Goal: Transaction & Acquisition: Purchase product/service

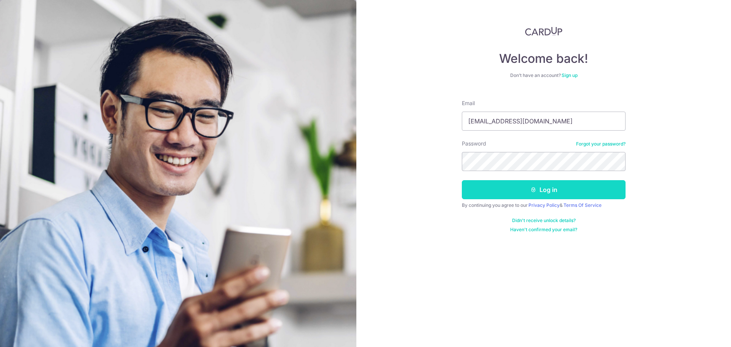
click at [512, 183] on button "Log in" at bounding box center [544, 189] width 164 height 19
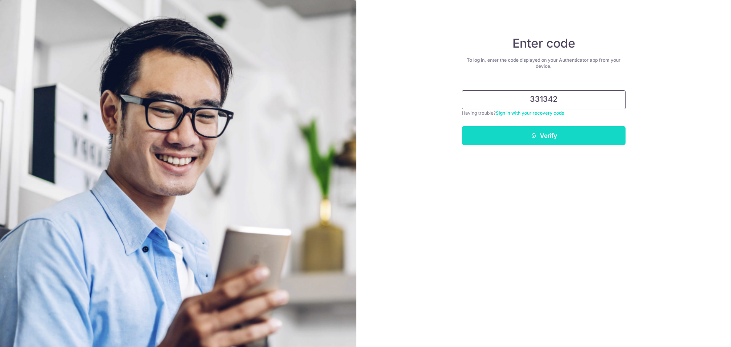
type input "331342"
click at [544, 141] on button "Verify" at bounding box center [544, 135] width 164 height 19
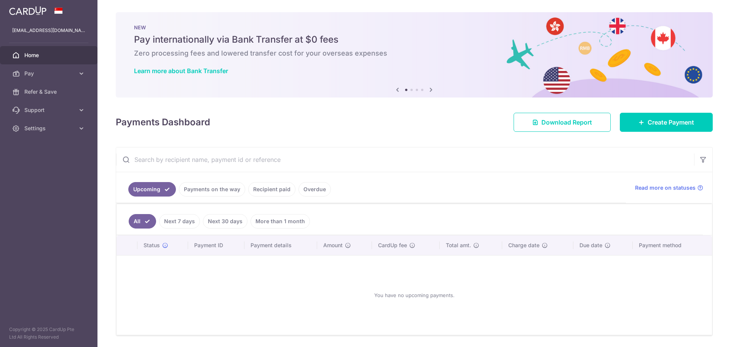
scroll to position [25, 0]
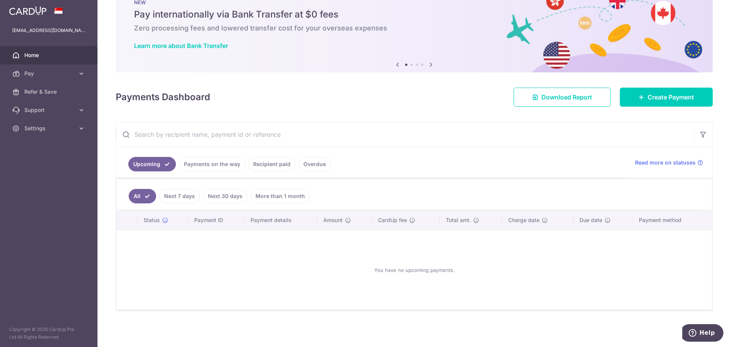
click at [269, 163] on div at bounding box center [369, 175] width 739 height 350
click at [258, 166] on link "Recipient paid" at bounding box center [271, 164] width 47 height 14
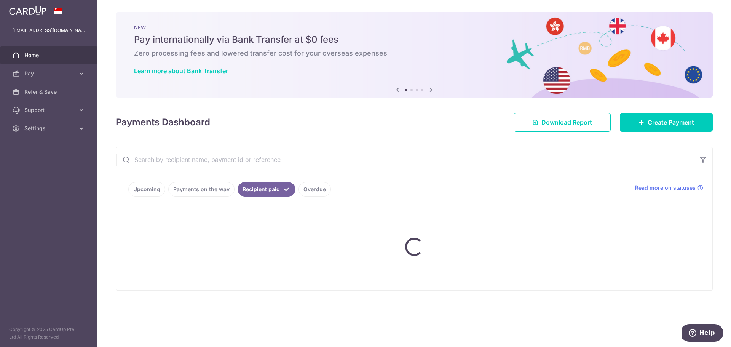
scroll to position [0, 0]
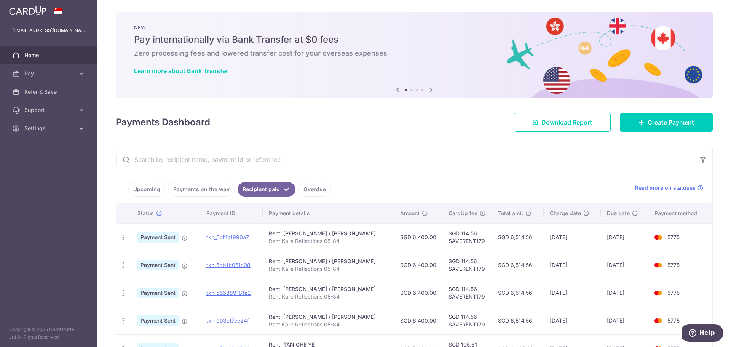
click at [154, 187] on link "Upcoming" at bounding box center [146, 189] width 37 height 14
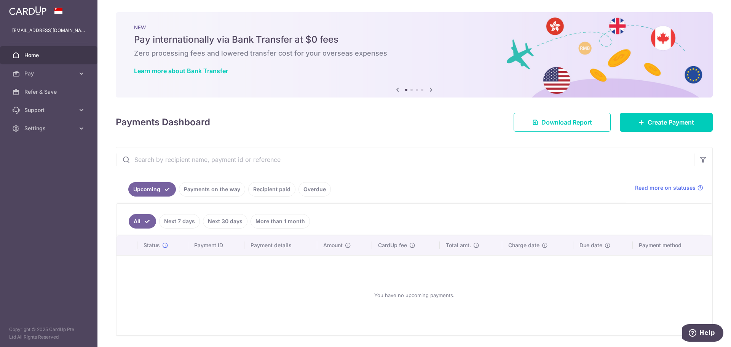
click at [268, 193] on link "Recipient paid" at bounding box center [271, 189] width 47 height 14
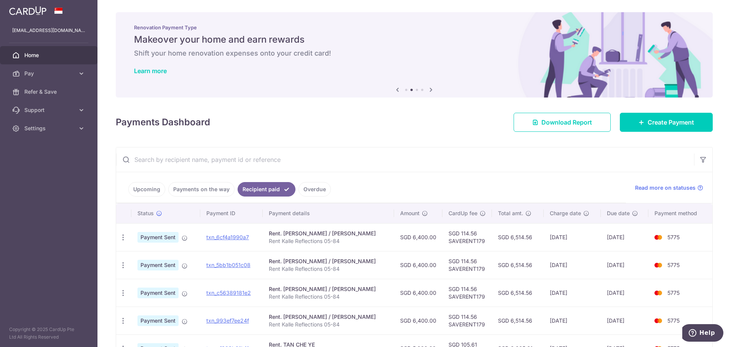
click at [145, 189] on link "Upcoming" at bounding box center [146, 189] width 37 height 14
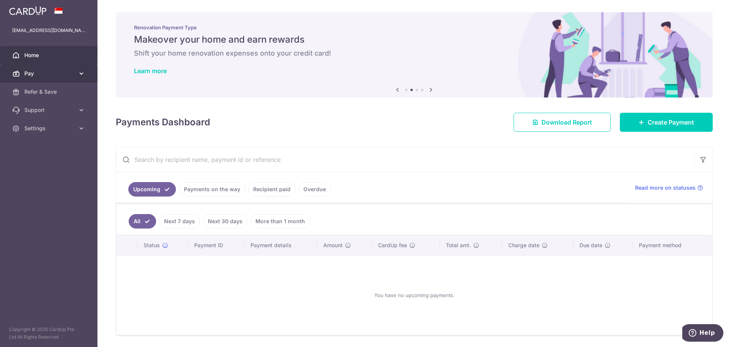
click at [47, 73] on span "Pay" at bounding box center [49, 74] width 50 height 8
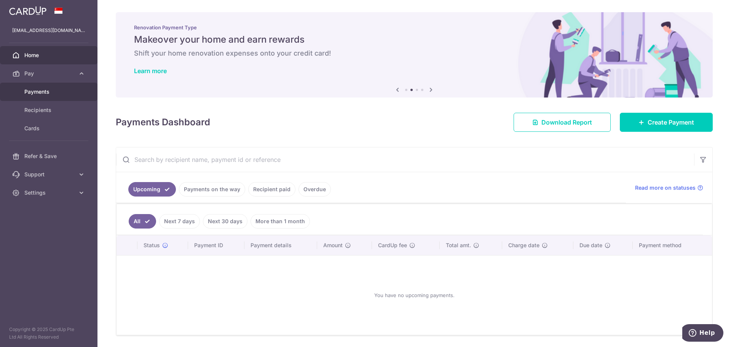
click at [45, 94] on span "Payments" at bounding box center [49, 92] width 50 height 8
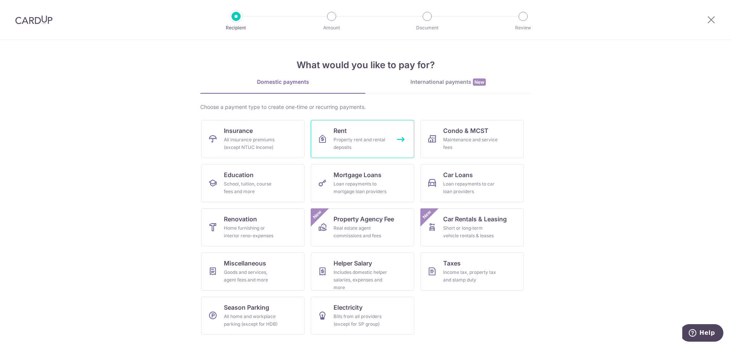
click at [398, 150] on link "Rent Property rent and rental deposits" at bounding box center [363, 139] width 104 height 38
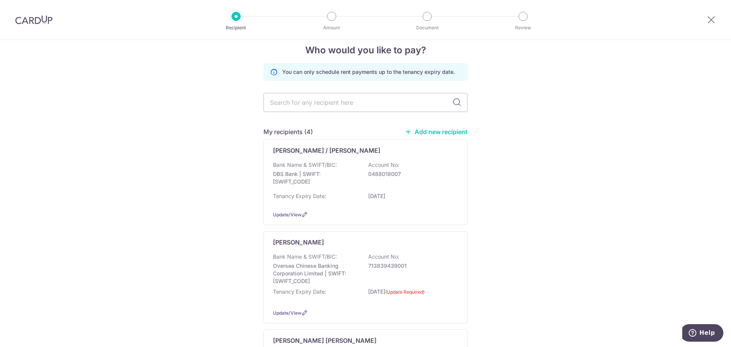
scroll to position [5, 0]
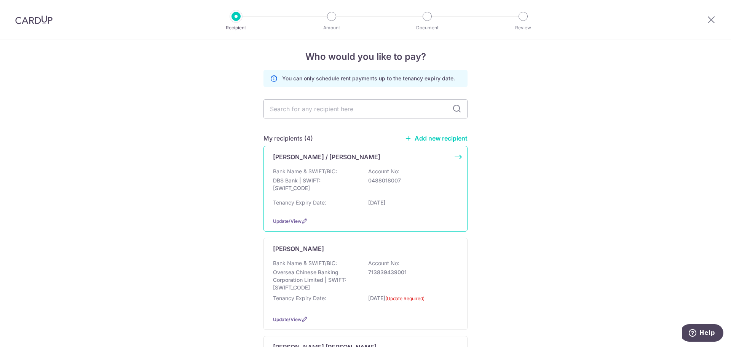
click at [417, 184] on p "0488018007" at bounding box center [410, 181] width 85 height 8
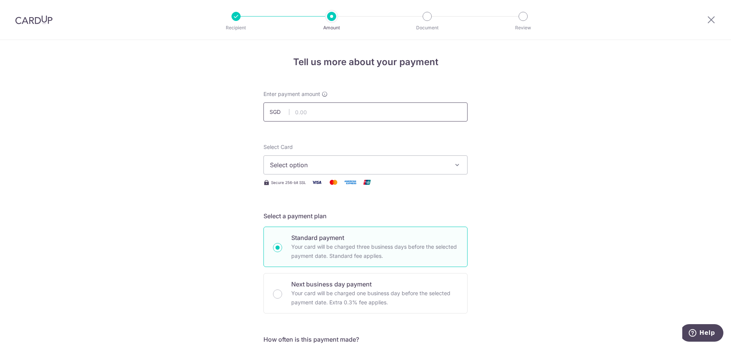
drag, startPoint x: 0, startPoint y: 0, endPoint x: 313, endPoint y: 113, distance: 332.9
click at [313, 113] on input "text" at bounding box center [366, 111] width 204 height 19
type input "6,400.00"
click at [317, 168] on span "Select option" at bounding box center [359, 164] width 178 height 9
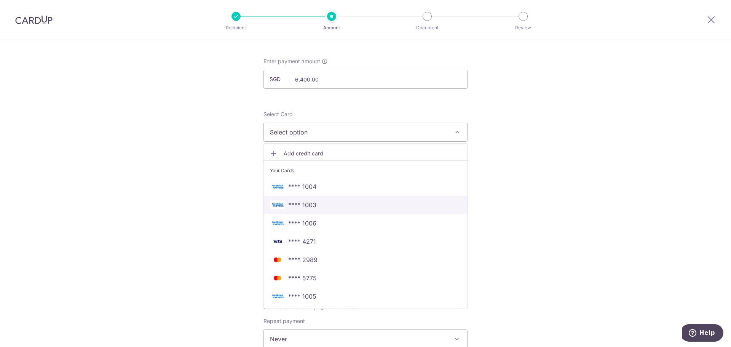
scroll to position [76, 0]
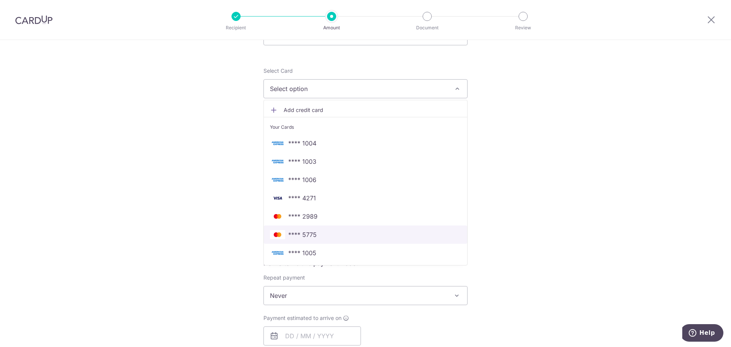
click at [329, 235] on span "**** 5775" at bounding box center [365, 234] width 191 height 9
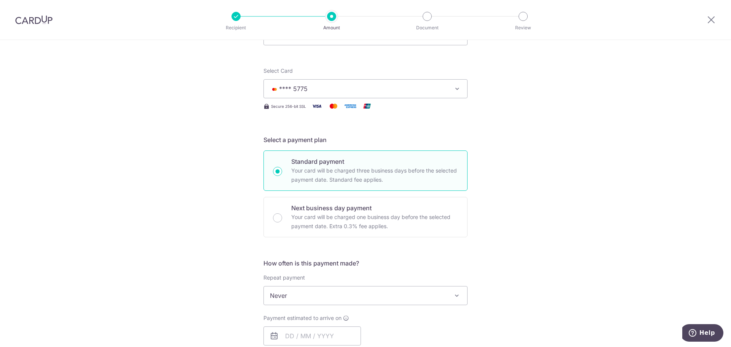
click at [545, 211] on div "Tell us more about your payment Enter payment amount SGD 6,400.00 6400.00 Selec…" at bounding box center [365, 308] width 731 height 689
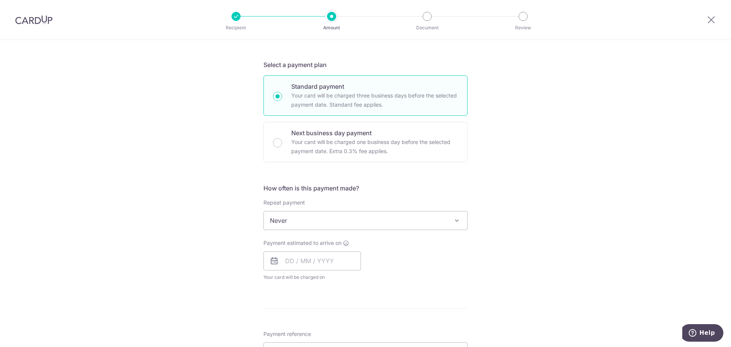
scroll to position [190, 0]
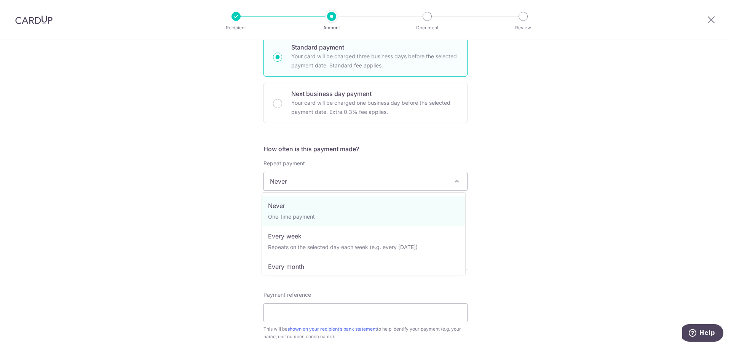
click at [331, 184] on span "Never" at bounding box center [365, 181] width 203 height 18
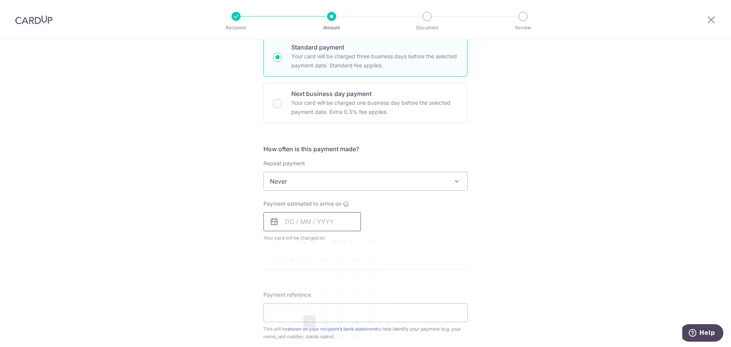
click at [313, 222] on input "text" at bounding box center [313, 221] width 98 height 19
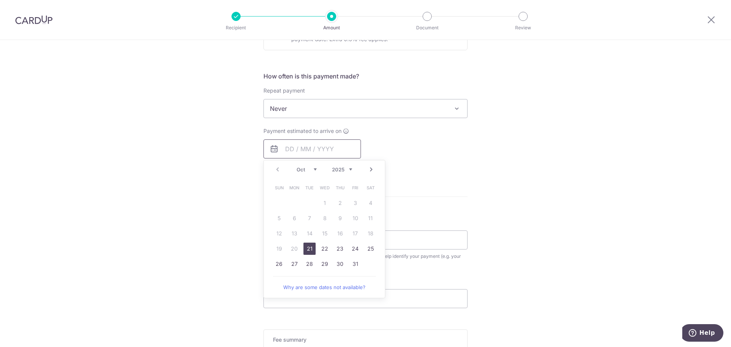
scroll to position [267, 0]
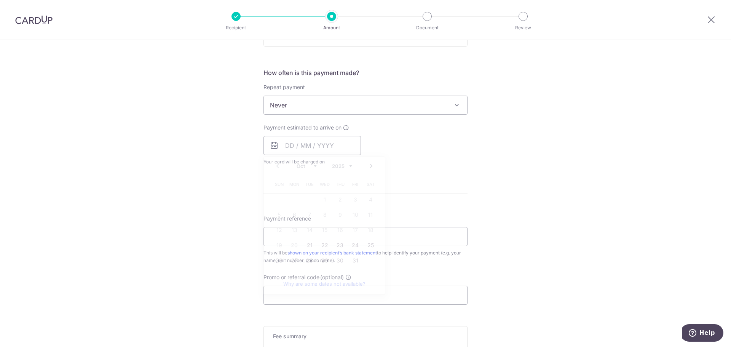
click at [219, 201] on div "Tell us more about your payment Enter payment amount SGD 6,400.00 6400.00 Selec…" at bounding box center [365, 117] width 731 height 689
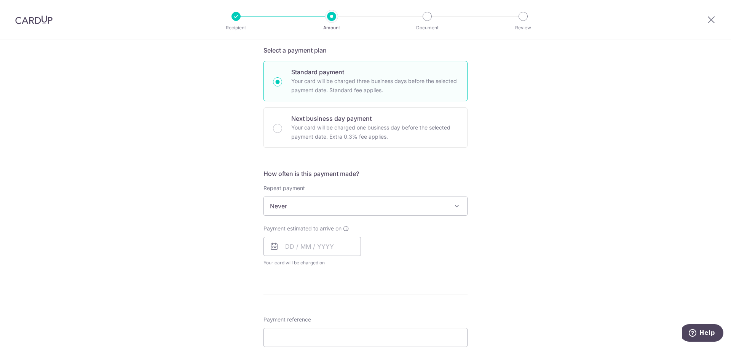
scroll to position [152, 0]
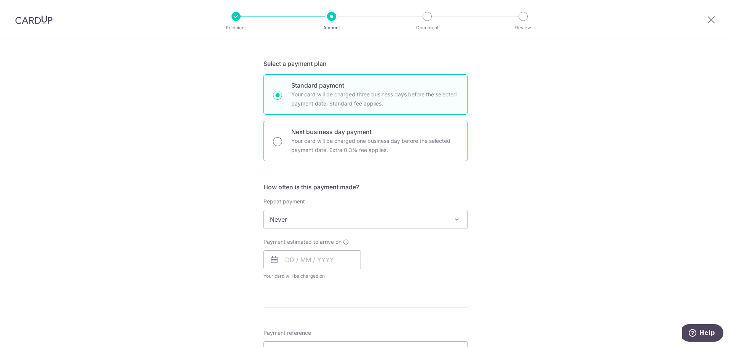
click at [273, 139] on input "Next business day payment Your card will be charged one business day before the…" at bounding box center [277, 141] width 9 height 9
radio input "true"
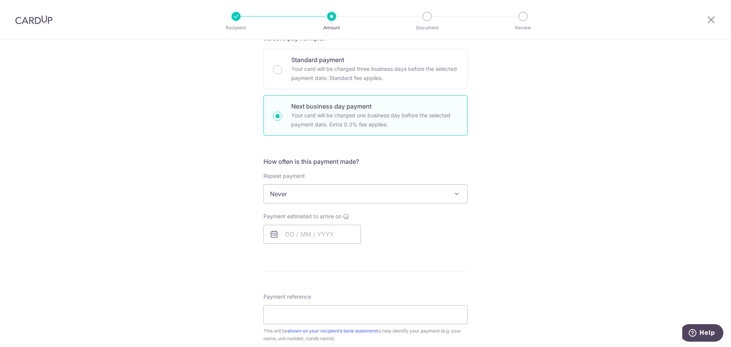
scroll to position [190, 0]
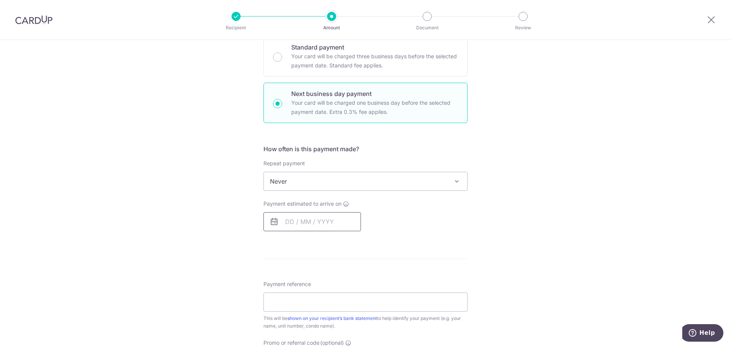
click at [306, 219] on input "text" at bounding box center [313, 221] width 98 height 19
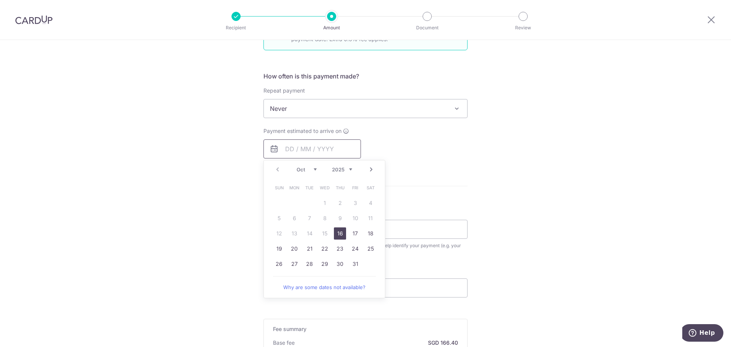
scroll to position [267, 0]
click at [352, 234] on link "17" at bounding box center [355, 230] width 12 height 12
type input "17/10/2025"
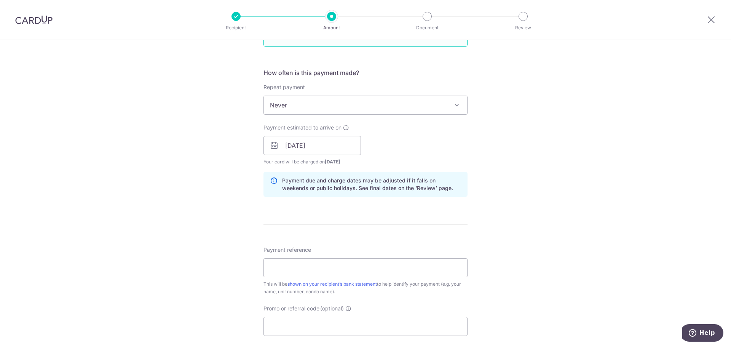
click at [495, 183] on div "Tell us more about your payment Enter payment amount SGD 6,400.00 6400.00 Selec…" at bounding box center [365, 151] width 731 height 757
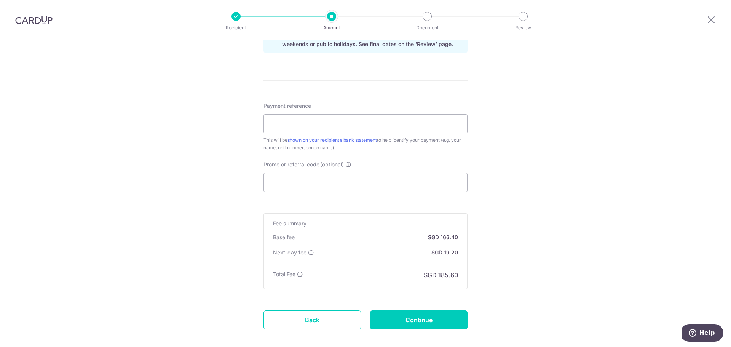
scroll to position [450, 0]
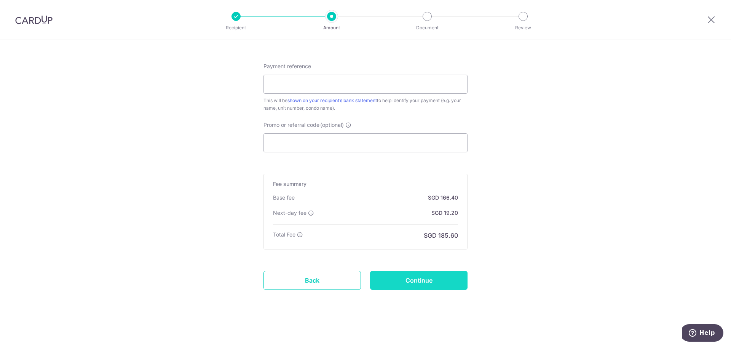
click at [426, 280] on input "Continue" at bounding box center [419, 280] width 98 height 19
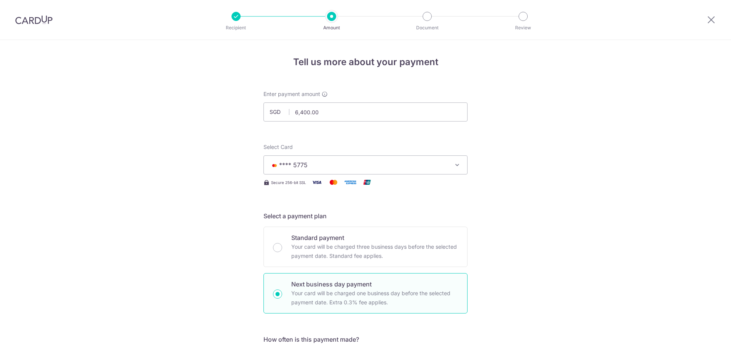
scroll to position [461, 0]
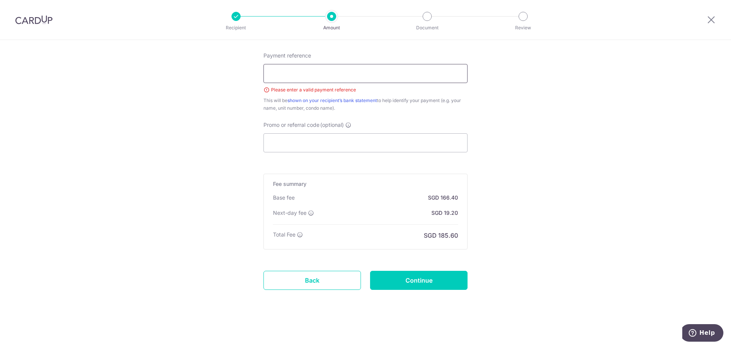
click at [319, 74] on input "Payment reference" at bounding box center [366, 73] width 204 height 19
type input "[PERSON_NAME]"
click at [413, 275] on input "Continue" at bounding box center [419, 280] width 98 height 19
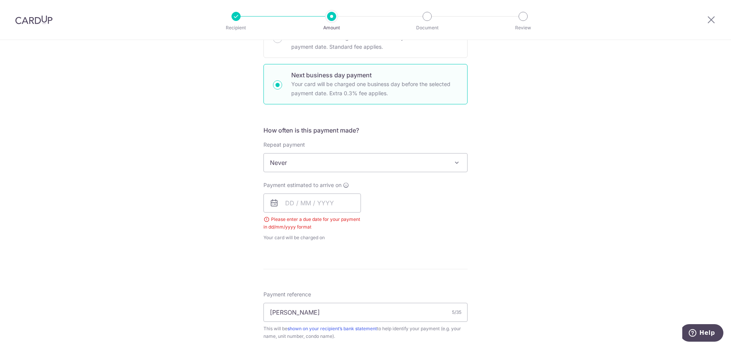
scroll to position [209, 0]
click at [291, 191] on div "Payment estimated to arrive on Please enter a due date for your payment in dd/m…" at bounding box center [313, 212] width 98 height 60
click at [301, 205] on input "text" at bounding box center [313, 203] width 98 height 19
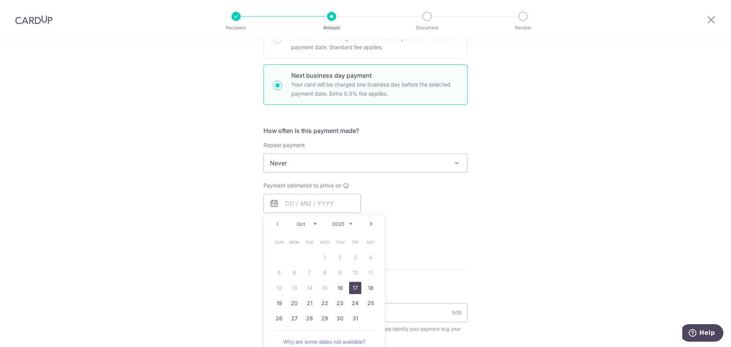
click at [349, 285] on link "17" at bounding box center [355, 288] width 12 height 12
type input "17/10/2025"
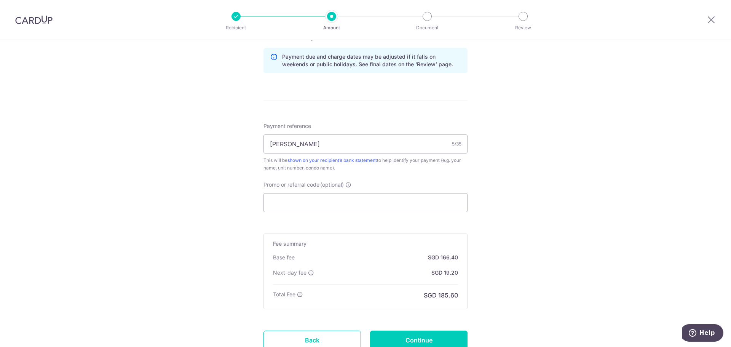
scroll to position [399, 0]
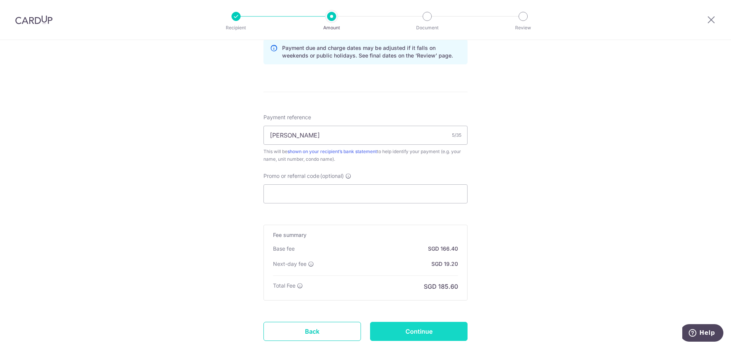
click at [420, 331] on input "Continue" at bounding box center [419, 331] width 98 height 19
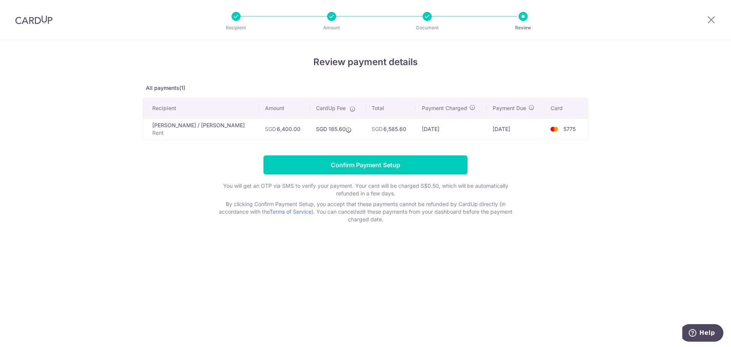
drag, startPoint x: 30, startPoint y: 22, endPoint x: 402, endPoint y: 40, distance: 372.2
click at [30, 22] on img at bounding box center [33, 19] width 37 height 9
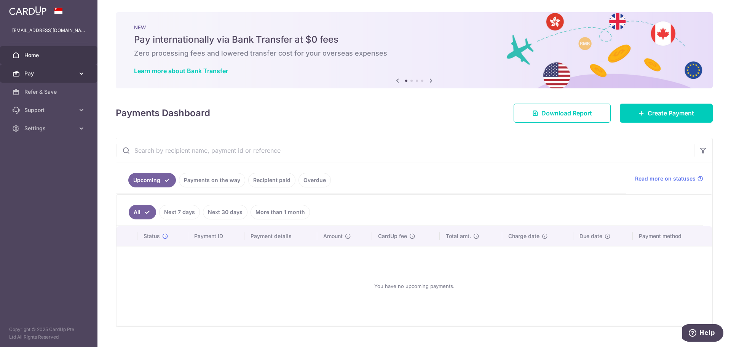
click at [60, 70] on span "Pay" at bounding box center [49, 74] width 50 height 8
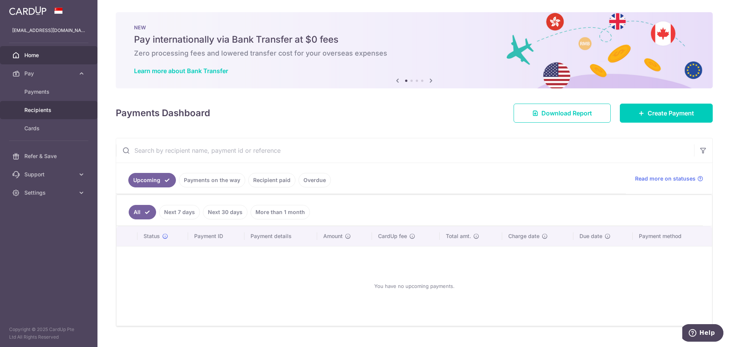
click at [42, 111] on span "Recipients" at bounding box center [49, 110] width 50 height 8
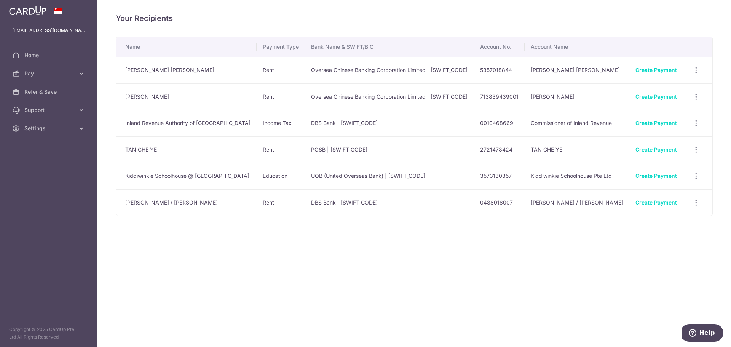
click at [474, 214] on td "0488018007" at bounding box center [499, 202] width 51 height 27
copy td "0488018007"
click at [585, 243] on div "Your Recipients Name Payment Type Bank Name & SWIFT/BIC Account No. Account Nam…" at bounding box center [415, 173] width 634 height 347
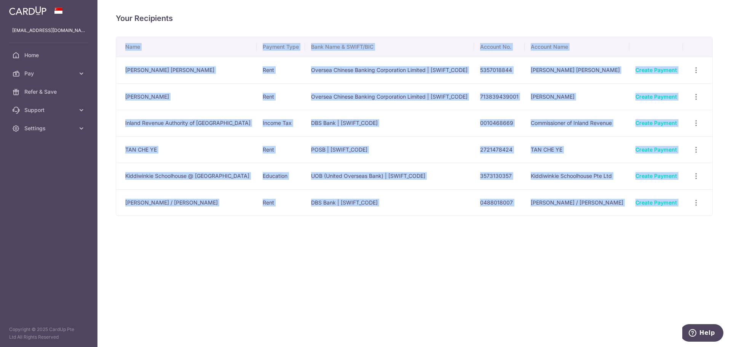
click at [585, 243] on div "Your Recipients Name Payment Type Bank Name & SWIFT/BIC Account No. Account Nam…" at bounding box center [415, 173] width 634 height 347
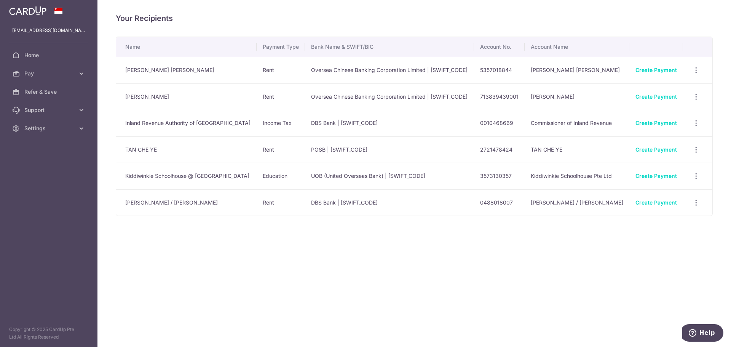
click at [525, 189] on td "Kiddiwinkie Schoolhouse Pte Ltd" at bounding box center [577, 176] width 105 height 27
click at [533, 189] on td "Kiddiwinkie Schoolhouse Pte Ltd" at bounding box center [577, 176] width 105 height 27
drag, startPoint x: 581, startPoint y: 219, endPoint x: 489, endPoint y: 211, distance: 92.2
click at [525, 211] on td "[PERSON_NAME] / [PERSON_NAME]" at bounding box center [577, 202] width 105 height 27
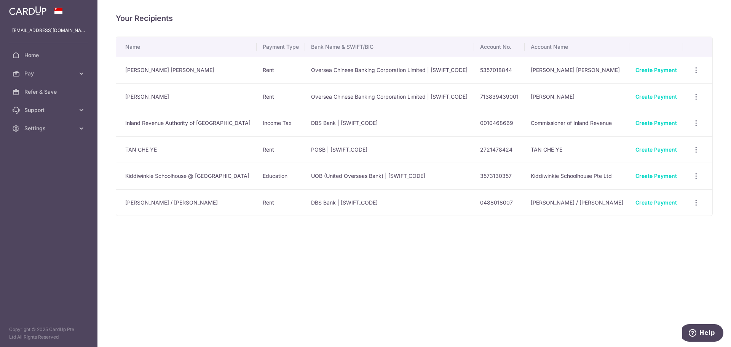
copy td "[PERSON_NAME] / [PERSON_NAME]"
click at [400, 257] on div "Your Recipients Name Payment Type Bank Name & SWIFT/BIC Account No. Account Nam…" at bounding box center [415, 173] width 634 height 347
click at [697, 207] on icon "button" at bounding box center [697, 203] width 8 height 8
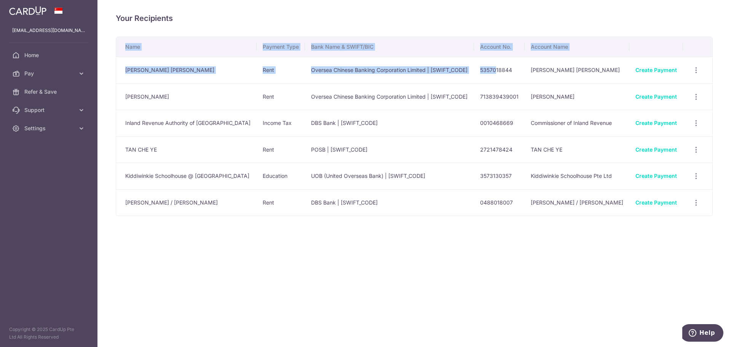
drag, startPoint x: 461, startPoint y: 67, endPoint x: 569, endPoint y: 237, distance: 201.0
click at [569, 237] on div "Your Recipients Name Payment Type Bank Name & SWIFT/BIC Account No. Account Nam…" at bounding box center [415, 173] width 634 height 347
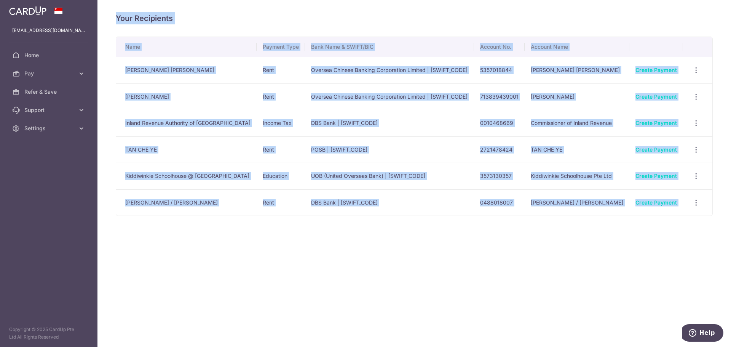
drag, startPoint x: 569, startPoint y: 237, endPoint x: 118, endPoint y: 12, distance: 504.1
click at [118, 12] on div "Your Recipients Name Payment Type Bank Name & SWIFT/BIC Account No. Account Nam…" at bounding box center [415, 173] width 634 height 347
drag, startPoint x: 117, startPoint y: 12, endPoint x: 588, endPoint y: 238, distance: 522.4
click at [588, 238] on div "Your Recipients Name Payment Type Bank Name & SWIFT/BIC Account No. Account Nam…" at bounding box center [415, 173] width 634 height 347
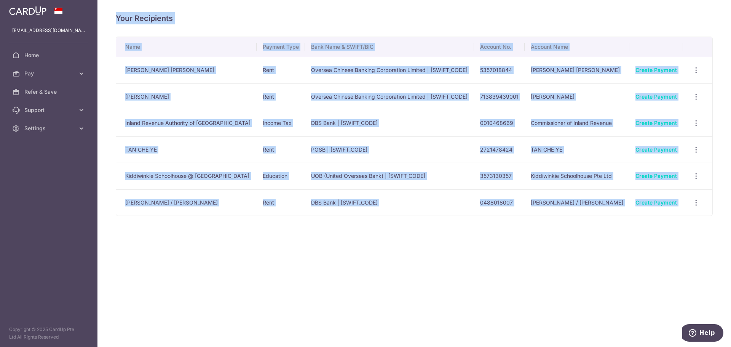
click at [588, 238] on div "Your Recipients Name Payment Type Bank Name & SWIFT/BIC Account No. Account Nam…" at bounding box center [415, 173] width 634 height 347
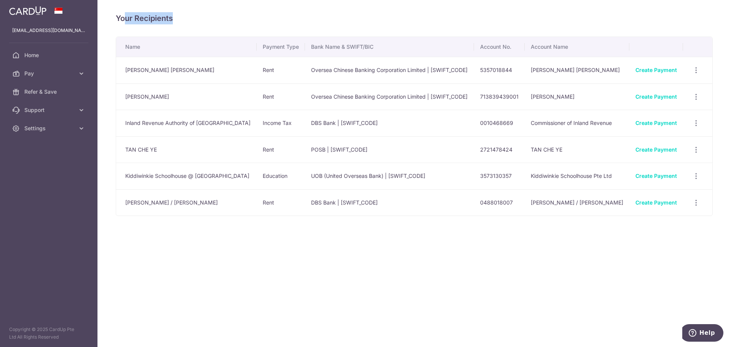
drag, startPoint x: 706, startPoint y: 243, endPoint x: 123, endPoint y: 22, distance: 623.4
click at [123, 22] on div "Your Recipients Name Payment Type Bank Name & SWIFT/BIC Account No. Account Nam…" at bounding box center [415, 173] width 634 height 347
click at [106, 16] on div "Your Recipients Name Payment Type Bank Name & SWIFT/BIC Account No. Account Nam…" at bounding box center [415, 173] width 634 height 347
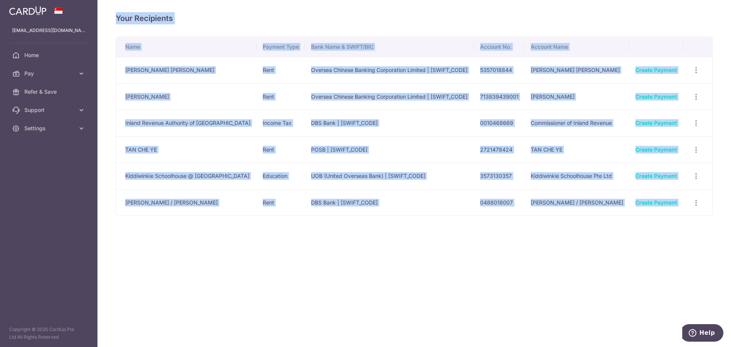
drag, startPoint x: 106, startPoint y: 16, endPoint x: 711, endPoint y: 238, distance: 643.9
click at [711, 238] on div "Your Recipients Name Payment Type Bank Name & SWIFT/BIC Account No. Account Nam…" at bounding box center [415, 173] width 634 height 347
